Goal: Understand process/instructions: Learn how to perform a task or action

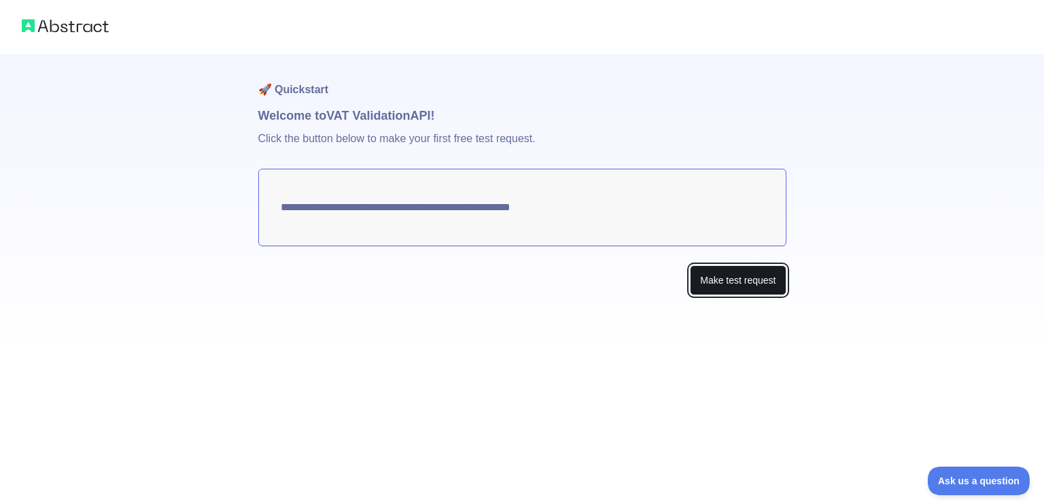
click at [735, 284] on button "Make test request" at bounding box center [738, 280] width 96 height 31
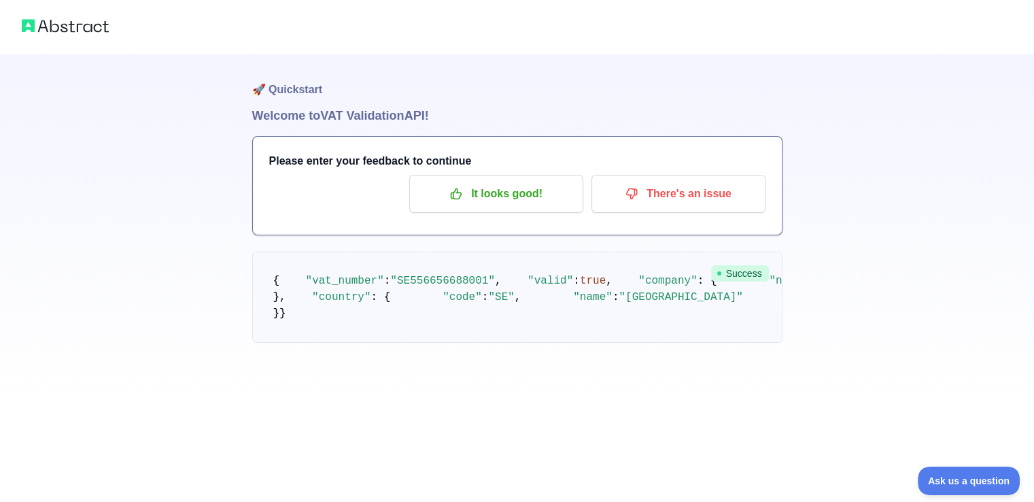
click at [250, 245] on div "🚀 Quickstart Welcome to VAT Validation API! Please enter your feedback to conti…" at bounding box center [517, 198] width 1034 height 397
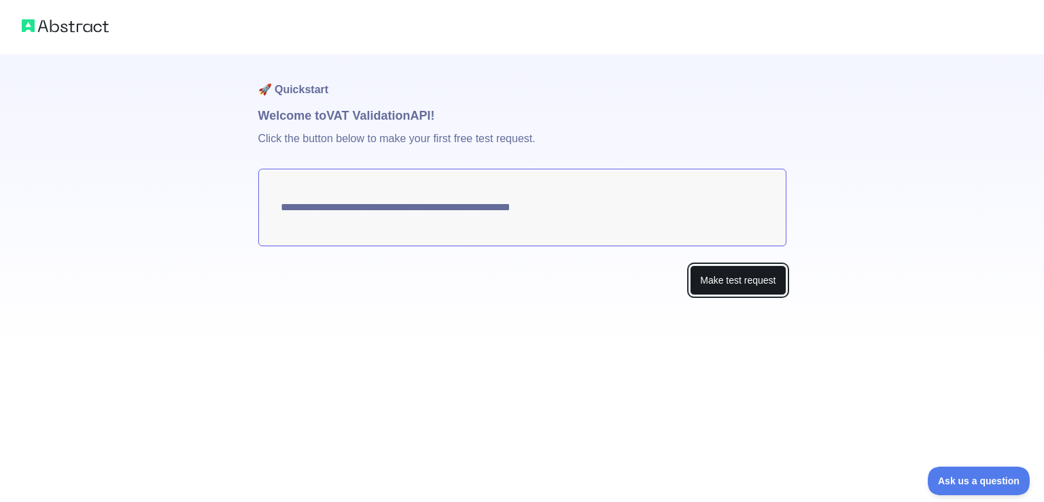
click at [721, 281] on button "Make test request" at bounding box center [738, 280] width 96 height 31
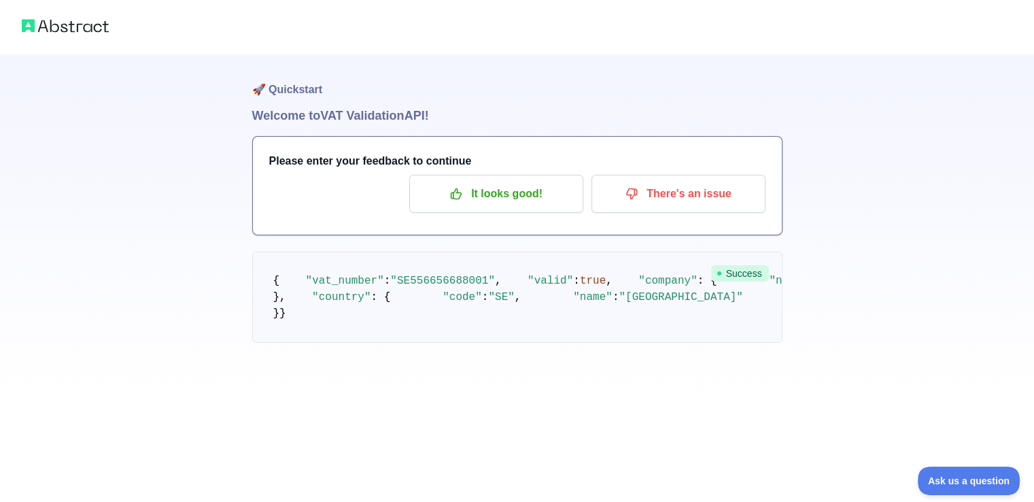
drag, startPoint x: 273, startPoint y: 278, endPoint x: 383, endPoint y: 441, distance: 196.9
click at [386, 343] on pre "{ "vat_number" : "SE556656688001" , "valid" : true , "company" : { "name" : "GO…" at bounding box center [517, 297] width 530 height 91
click at [315, 343] on pre "{ "vat_number" : "SE556656688001" , "valid" : true , "company" : { "name" : "GO…" at bounding box center [517, 297] width 530 height 91
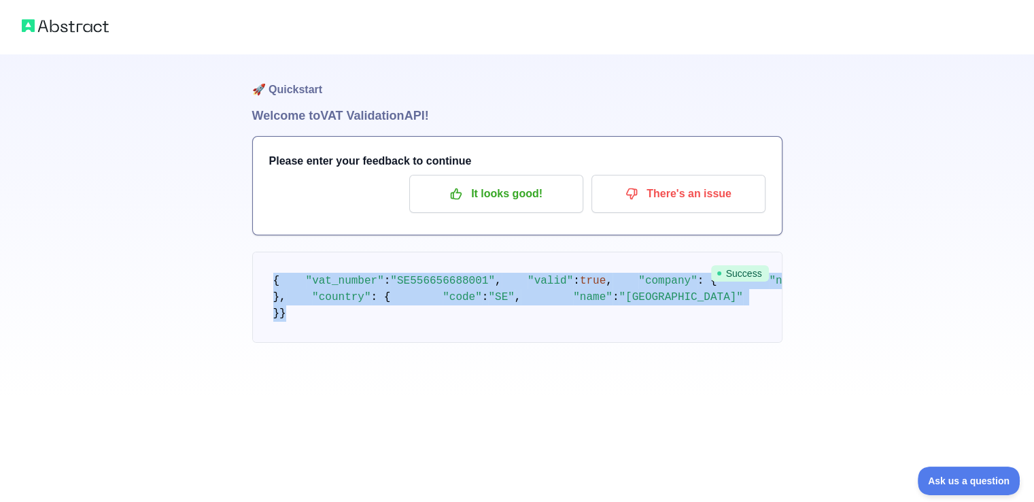
drag, startPoint x: 296, startPoint y: 463, endPoint x: 236, endPoint y: 276, distance: 196.5
click at [236, 276] on div "🚀 Quickstart Welcome to VAT Validation API! Please enter your feedback to conti…" at bounding box center [517, 198] width 1034 height 397
copy code "{ "vat_number" : "SE556656688001" , "valid" : true , "company" : { "name" : "GO…"
